Goal: Find specific page/section: Find specific page/section

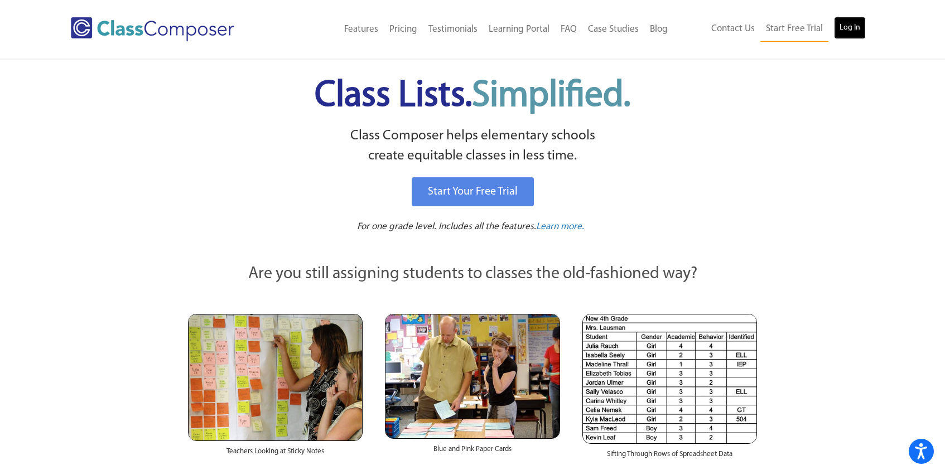
click at [852, 26] on link "Log In" at bounding box center [850, 28] width 32 height 22
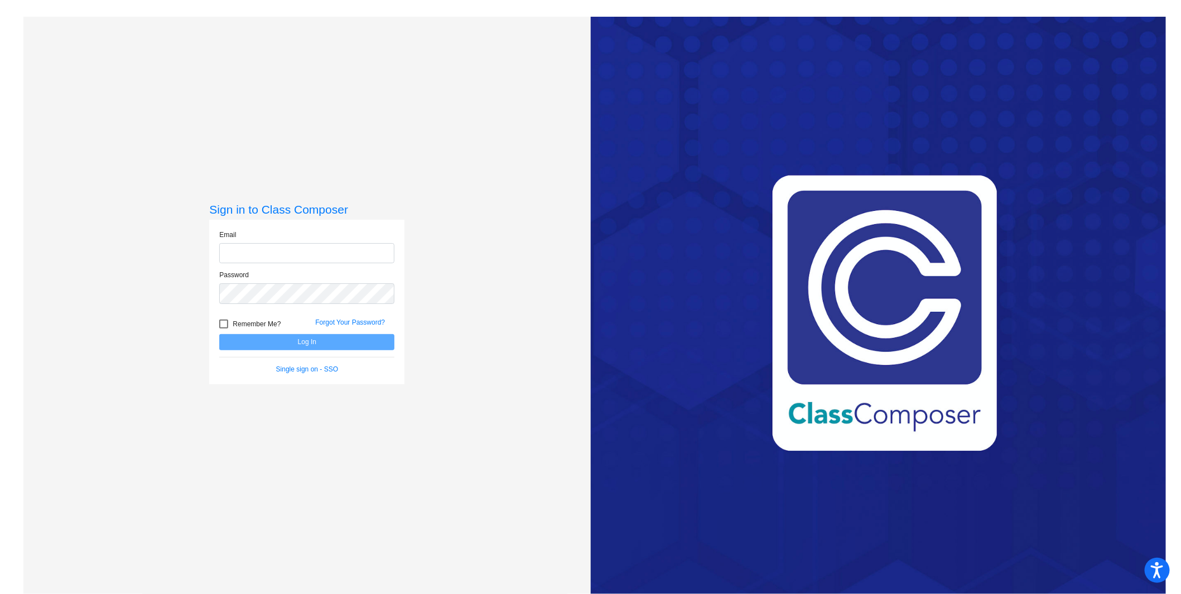
type input "wendie.hauschild@svusd.org"
click at [304, 344] on button "Log In" at bounding box center [306, 342] width 175 height 16
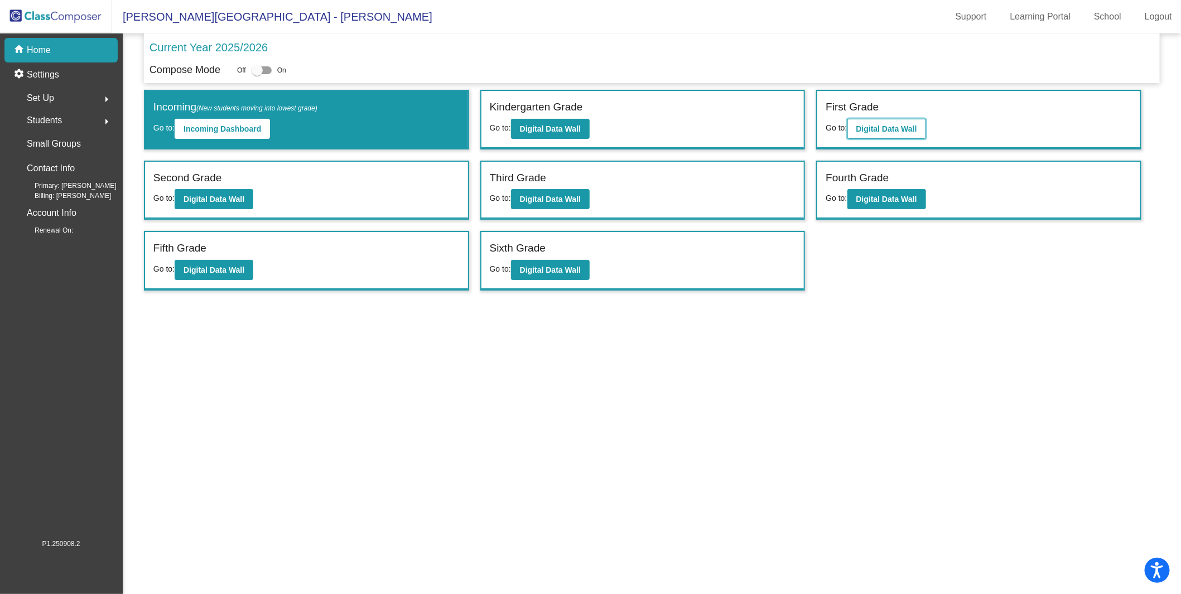
click at [891, 125] on b "Digital Data Wall" at bounding box center [887, 128] width 61 height 9
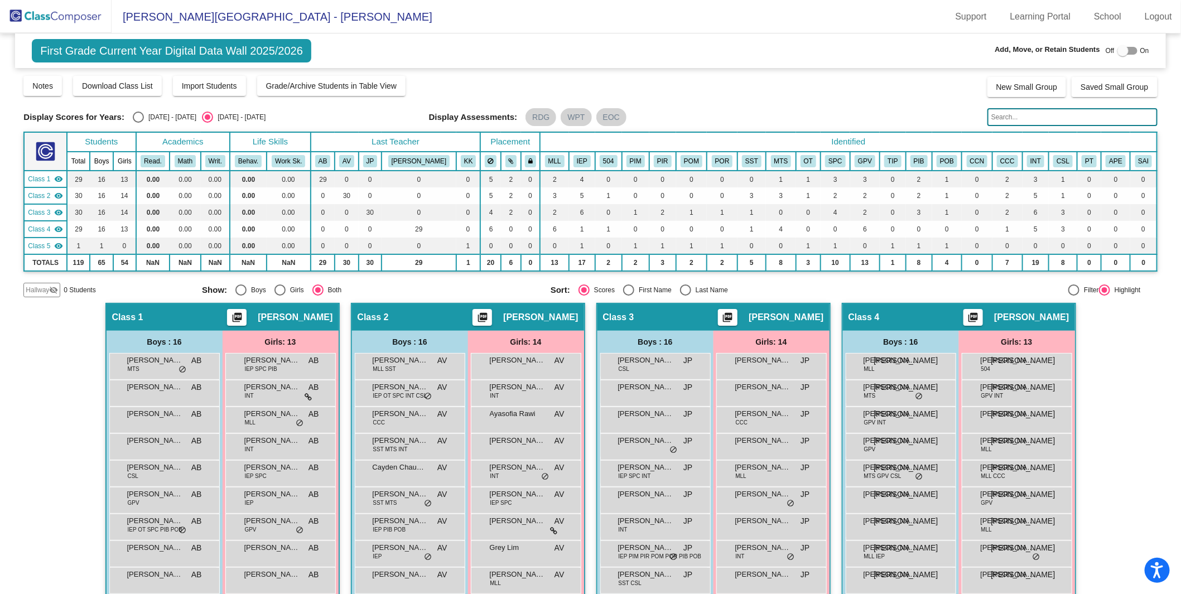
click at [56, 17] on img at bounding box center [56, 16] width 112 height 33
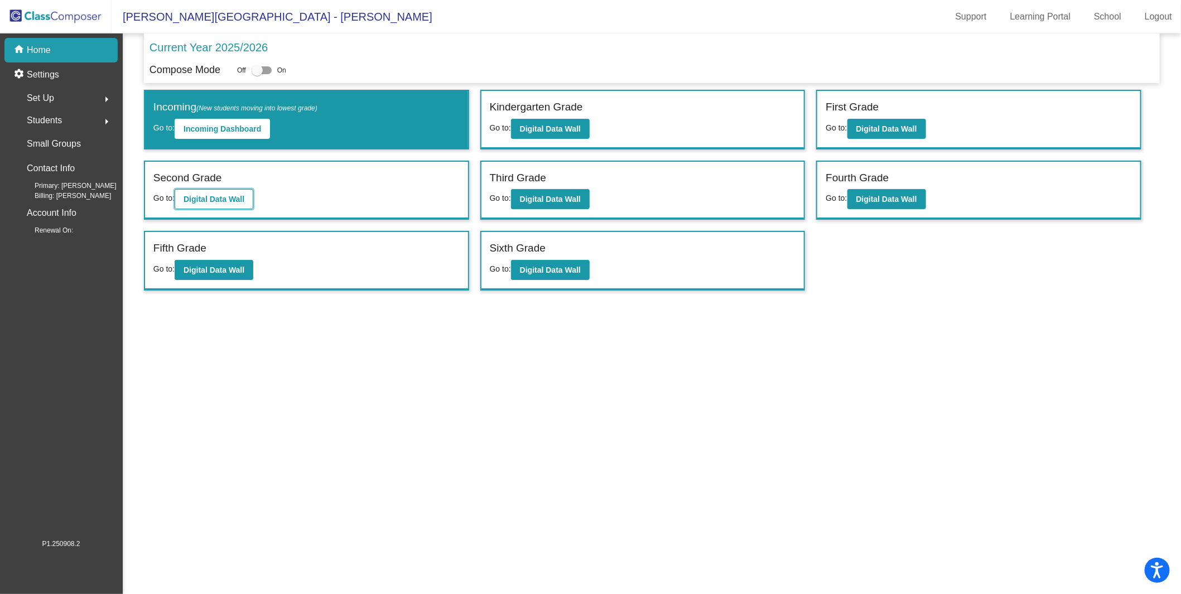
click at [224, 198] on b "Digital Data Wall" at bounding box center [214, 199] width 61 height 9
